Goal: Transaction & Acquisition: Book appointment/travel/reservation

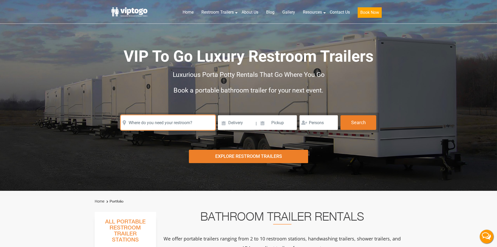
click at [167, 121] on input "text" at bounding box center [168, 122] width 94 height 15
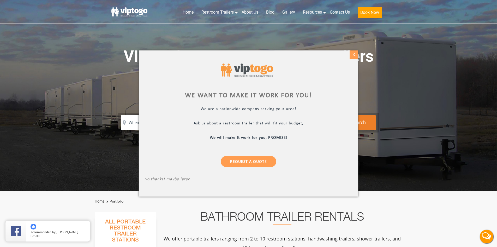
click at [352, 53] on div "X" at bounding box center [354, 54] width 8 height 9
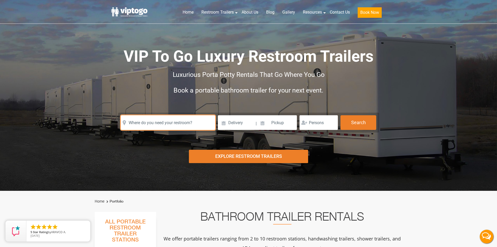
click at [157, 123] on input "text" at bounding box center [168, 122] width 94 height 15
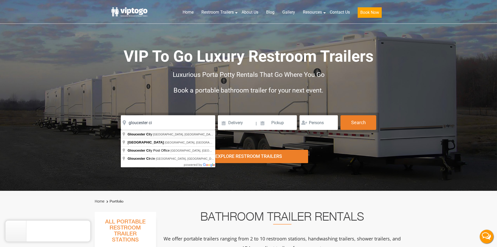
type input "Gloucester City, NJ, USA"
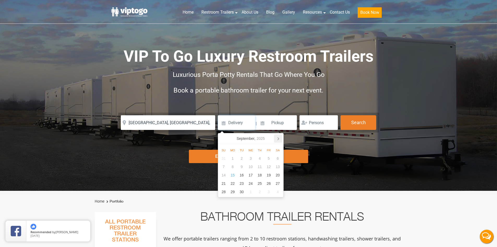
click at [278, 140] on icon at bounding box center [278, 138] width 1 height 3
click at [244, 166] on div "7" at bounding box center [241, 166] width 9 height 8
type input "10/07/2025"
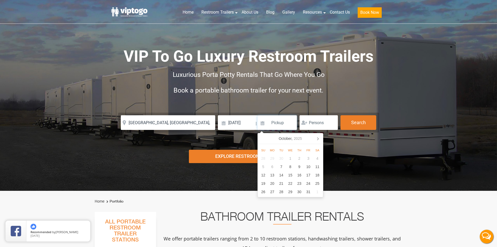
click at [267, 122] on input at bounding box center [277, 122] width 40 height 15
click at [298, 172] on div "16" at bounding box center [299, 175] width 9 height 8
type input "10/16/2025"
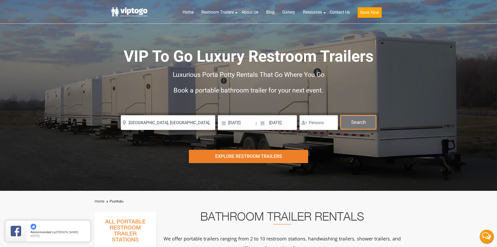
click at [358, 118] on button "Search" at bounding box center [358, 122] width 36 height 14
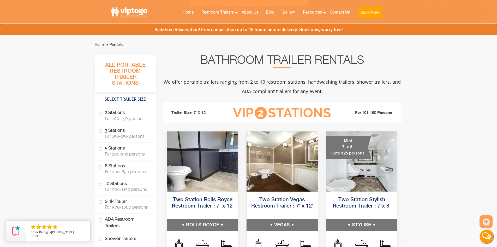
scroll to position [183, 0]
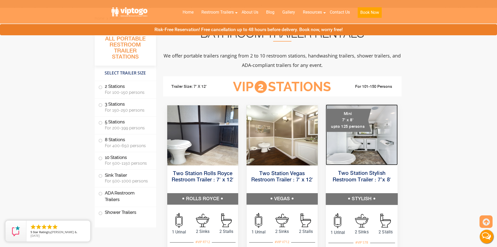
click at [358, 154] on img at bounding box center [362, 134] width 72 height 61
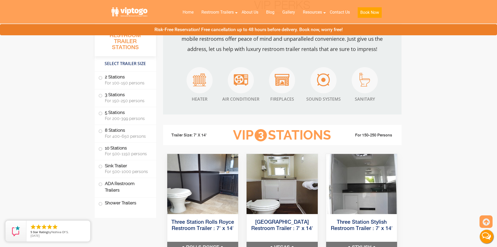
scroll to position [574, 0]
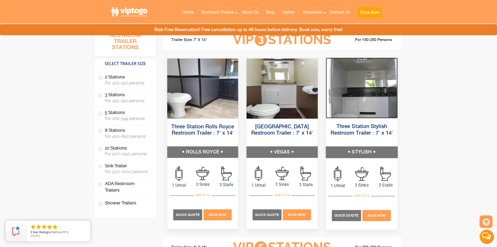
click at [366, 105] on img at bounding box center [362, 87] width 72 height 61
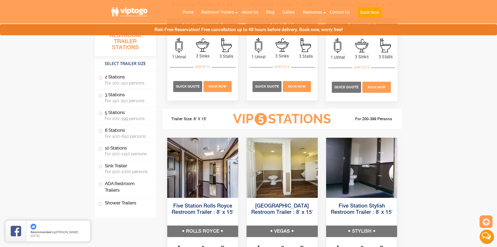
scroll to position [704, 0]
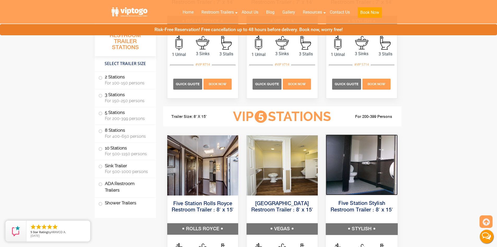
click at [376, 175] on img at bounding box center [362, 164] width 72 height 61
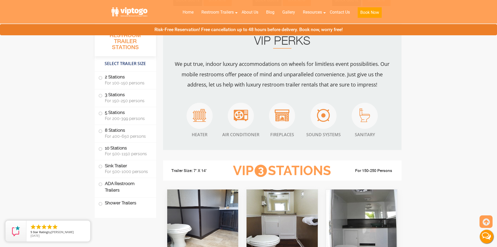
scroll to position [496, 0]
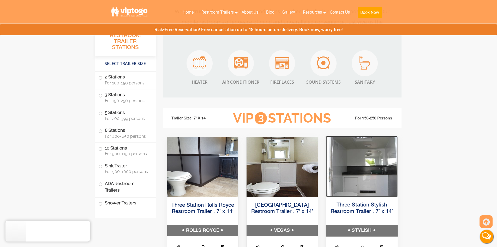
click at [363, 152] on img at bounding box center [362, 166] width 72 height 61
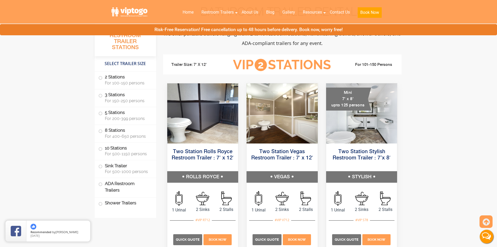
scroll to position [209, 0]
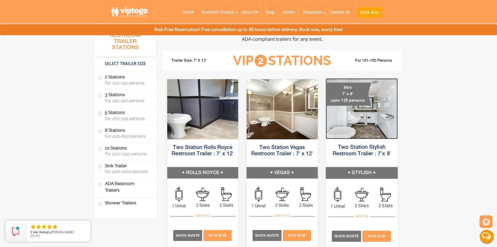
click at [349, 122] on img at bounding box center [362, 108] width 72 height 61
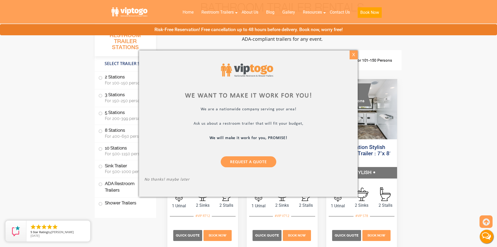
click at [355, 53] on div "X" at bounding box center [354, 54] width 8 height 9
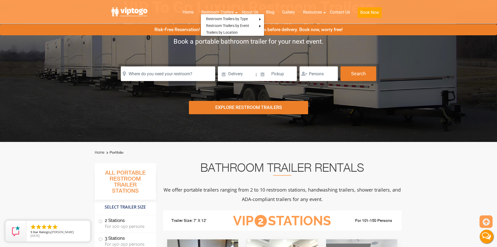
scroll to position [0, 0]
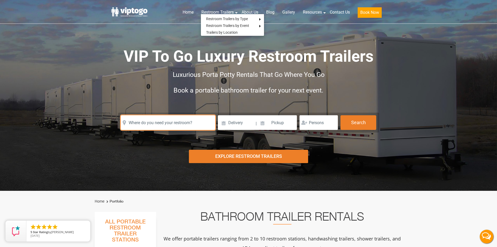
click at [165, 123] on input "text" at bounding box center [168, 122] width 94 height 15
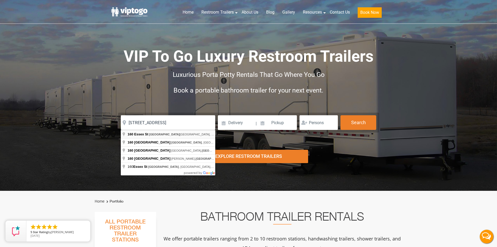
type input "160 Essex St, Gloucester City, NJ, USA"
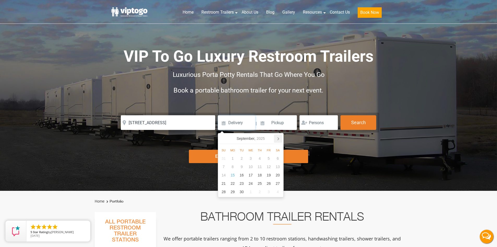
click at [277, 138] on icon at bounding box center [278, 138] width 8 height 8
click at [242, 166] on div "7" at bounding box center [241, 166] width 9 height 8
type input "10/07/2025"
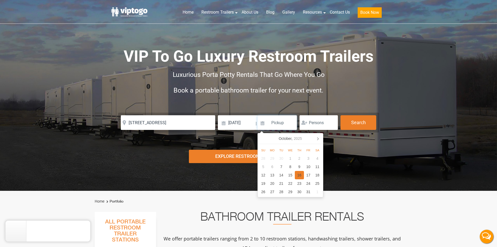
click at [298, 174] on div "16" at bounding box center [299, 175] width 9 height 8
type input "10/16/2025"
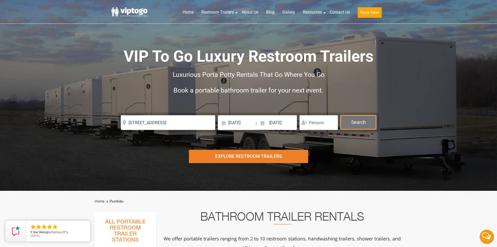
click at [362, 119] on button "Search" at bounding box center [358, 122] width 36 height 14
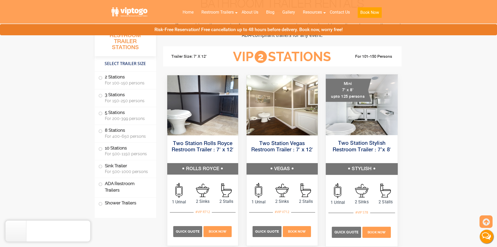
scroll to position [235, 0]
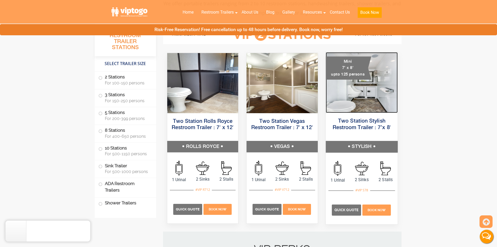
click at [382, 100] on img at bounding box center [362, 82] width 72 height 61
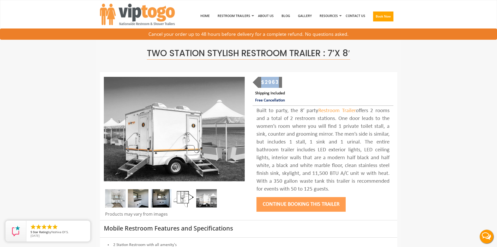
drag, startPoint x: 279, startPoint y: 81, endPoint x: 257, endPoint y: 81, distance: 21.1
click at [258, 81] on div "$2963" at bounding box center [270, 82] width 24 height 11
click at [263, 80] on div "$2963" at bounding box center [270, 82] width 24 height 11
drag, startPoint x: 263, startPoint y: 80, endPoint x: 279, endPoint y: 80, distance: 15.7
click at [279, 80] on div "$2963" at bounding box center [270, 82] width 24 height 11
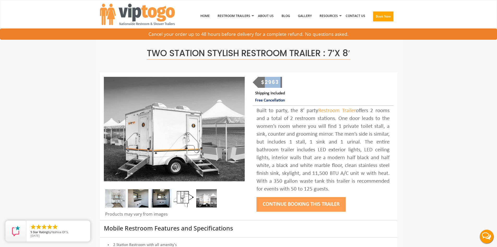
click at [293, 79] on div "$2963 Shipping Included Free Cancellation Built to party, the 8’ party Restroom…" at bounding box center [323, 145] width 149 height 137
click at [358, 190] on div "Built to party, the 8’ party Restroom Trailer offers 2 rooms and a total of 2 r…" at bounding box center [322, 150] width 133 height 86
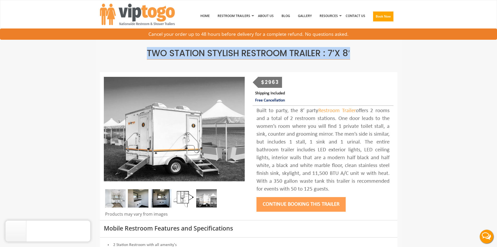
drag, startPoint x: 146, startPoint y: 50, endPoint x: 353, endPoint y: 50, distance: 207.1
click at [353, 50] on h1 "Two Station Stylish Restroom Trailer : 7’x 8′" at bounding box center [249, 53] width 290 height 9
click at [143, 11] on img at bounding box center [137, 14] width 75 height 21
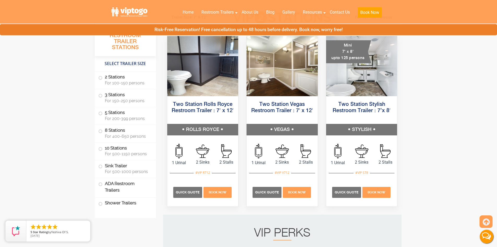
scroll to position [261, 0]
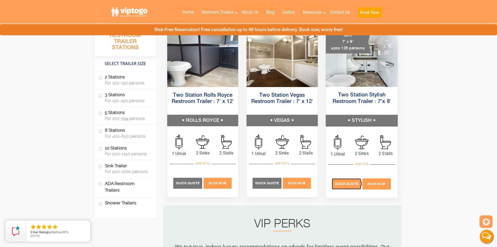
click at [348, 181] on p "Quick Quote" at bounding box center [346, 183] width 29 height 11
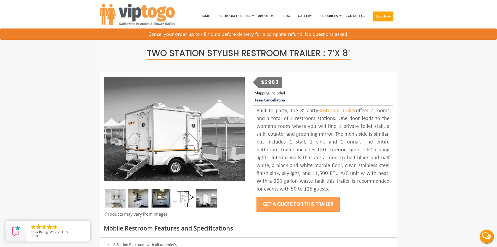
click at [290, 202] on button "Get a Quote for this Trailer" at bounding box center [297, 204] width 83 height 15
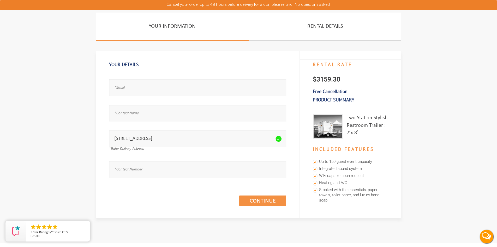
click at [60, 91] on section "Your Information Rental Details Your Details Email address seems invalid. Full …" at bounding box center [248, 125] width 497 height 225
click at [259, 235] on div "Your Information Rental Details Your Details Email address seems invalid. Full …" at bounding box center [248, 125] width 313 height 225
